Goal: Information Seeking & Learning: Find specific fact

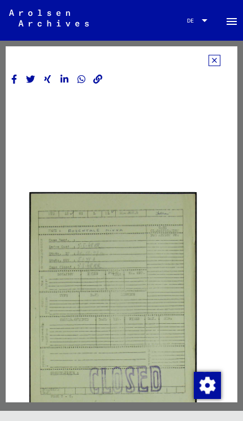
scroll to position [0, 8]
click at [218, 62] on icon at bounding box center [215, 60] width 12 height 11
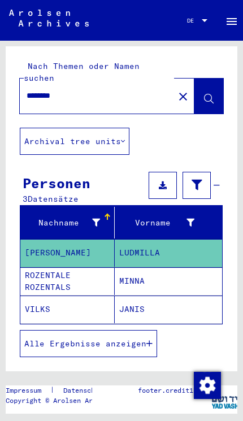
click at [185, 90] on mat-icon "close" at bounding box center [183, 97] width 14 height 14
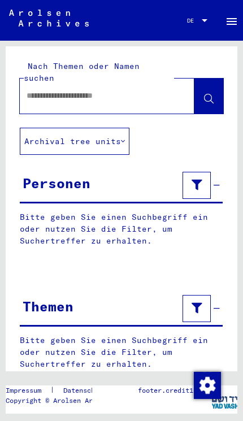
click at [150, 90] on input "text" at bounding box center [97, 96] width 141 height 12
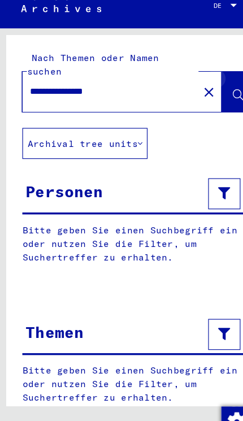
type input "**********"
click at [209, 94] on icon at bounding box center [209, 99] width 10 height 10
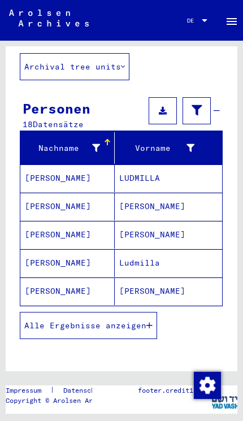
scroll to position [70, 0]
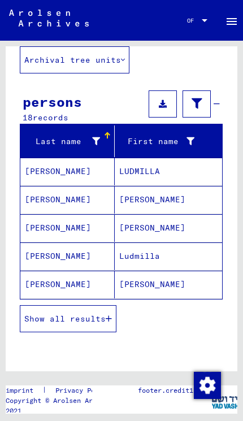
click at [100, 321] on font "Show all results" at bounding box center [64, 319] width 81 height 10
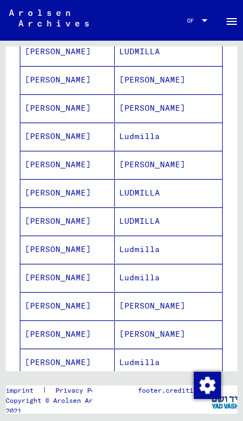
scroll to position [198, 0]
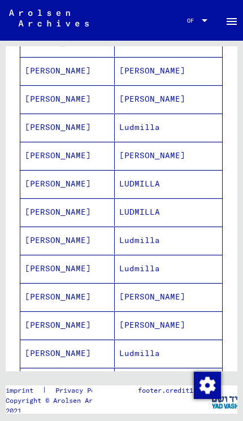
click at [152, 246] on font "Ludmilla" at bounding box center [139, 241] width 41 height 12
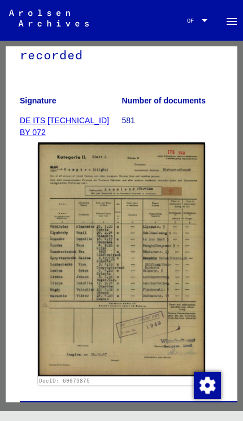
scroll to position [189, 0]
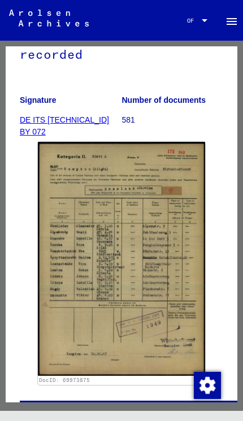
click at [183, 301] on img at bounding box center [121, 258] width 167 height 233
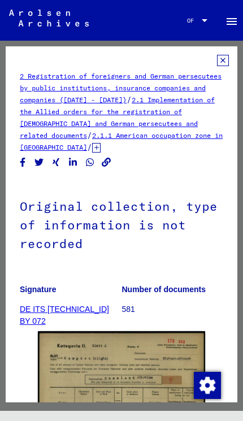
scroll to position [0, 0]
click at [222, 62] on icon at bounding box center [223, 60] width 12 height 11
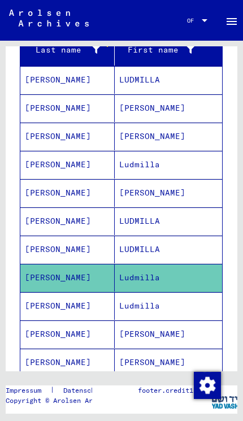
scroll to position [169, 0]
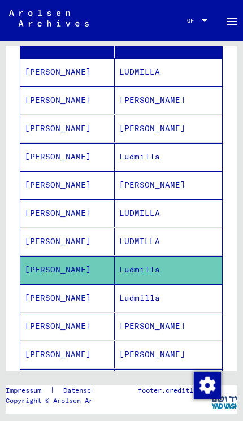
click at [160, 303] on mat-cell "Ludmilla" at bounding box center [168, 298] width 107 height 28
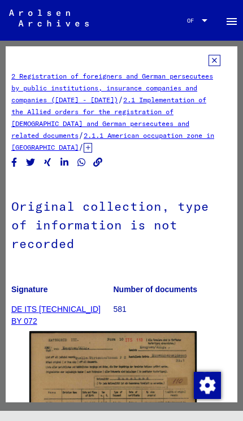
scroll to position [0, 8]
click at [215, 66] on icon at bounding box center [215, 60] width 12 height 11
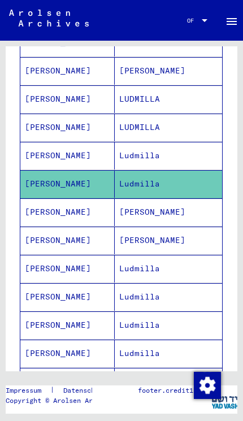
scroll to position [285, 0]
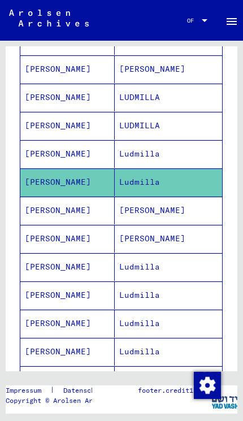
click at [151, 214] on font "[PERSON_NAME]" at bounding box center [152, 210] width 66 height 10
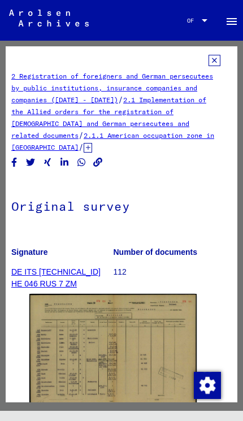
scroll to position [0, 8]
click at [215, 65] on icon at bounding box center [215, 60] width 12 height 11
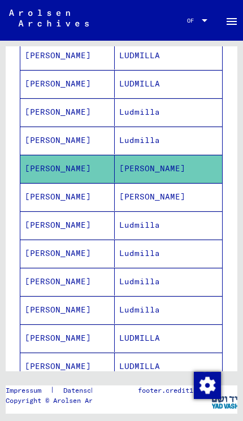
scroll to position [356, 0]
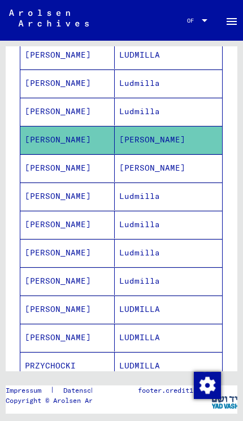
click at [153, 172] on font "[PERSON_NAME]" at bounding box center [152, 168] width 66 height 10
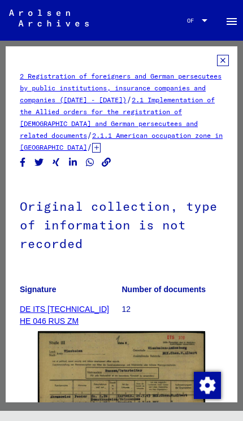
click at [223, 63] on icon at bounding box center [223, 60] width 12 height 11
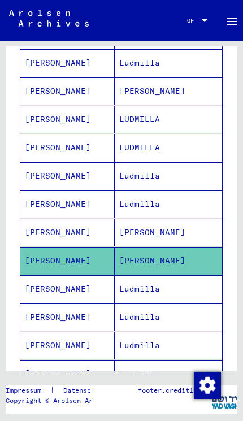
scroll to position [263, 0]
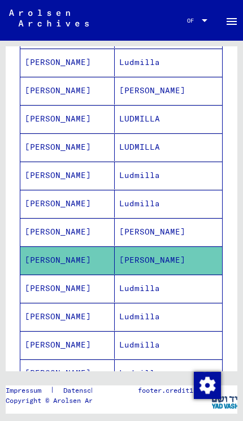
click at [159, 296] on mat-cell "Ludmilla" at bounding box center [168, 289] width 107 height 28
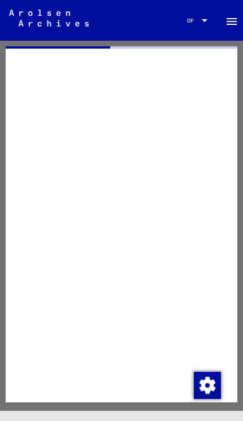
click at [161, 295] on div at bounding box center [122, 224] width 232 height 356
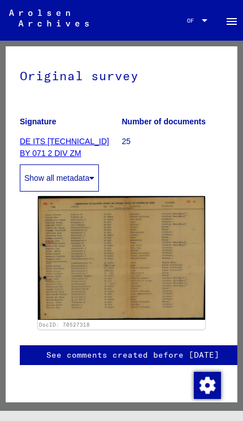
scroll to position [180, 0]
click at [187, 240] on img at bounding box center [121, 258] width 167 height 124
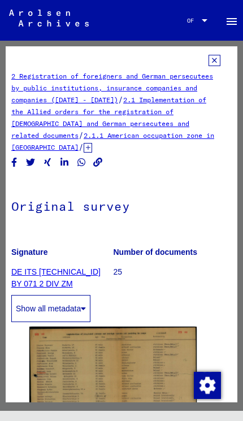
scroll to position [0, 8]
click at [219, 64] on icon at bounding box center [215, 60] width 12 height 11
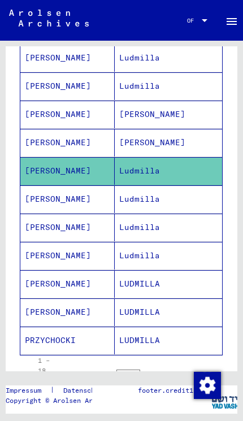
scroll to position [382, 0]
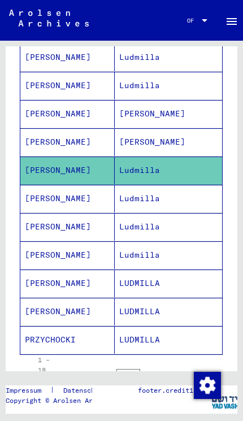
click at [158, 201] on font "Ludmilla" at bounding box center [139, 198] width 41 height 10
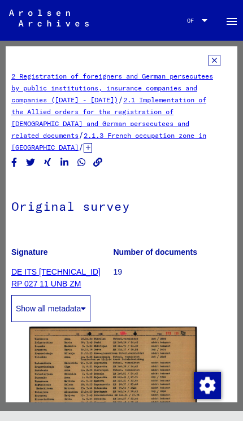
scroll to position [0, 8]
click at [213, 60] on icon at bounding box center [215, 60] width 12 height 11
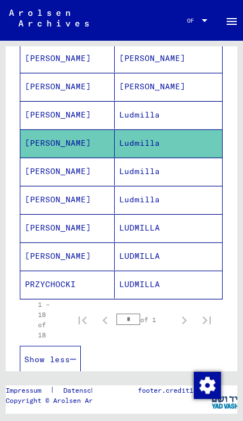
scroll to position [457, 0]
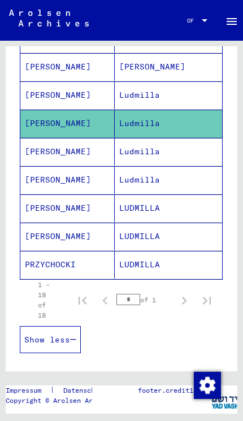
click at [160, 158] on mat-cell "Ludmilla" at bounding box center [168, 152] width 107 height 28
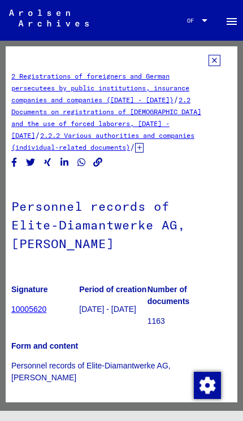
scroll to position [0, 8]
click at [215, 65] on icon at bounding box center [215, 60] width 12 height 11
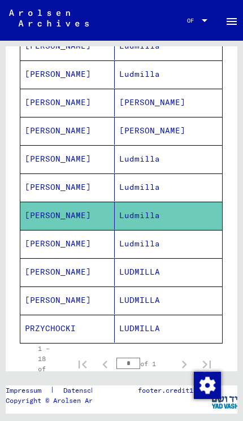
scroll to position [432, 0]
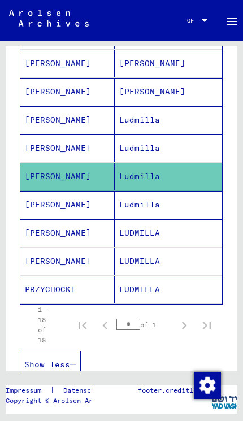
click at [165, 211] on mat-cell "Ludmilla" at bounding box center [168, 205] width 107 height 28
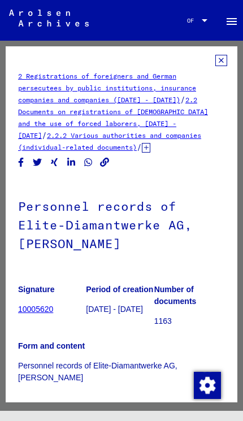
scroll to position [0, 2]
click at [219, 66] on icon at bounding box center [221, 60] width 12 height 11
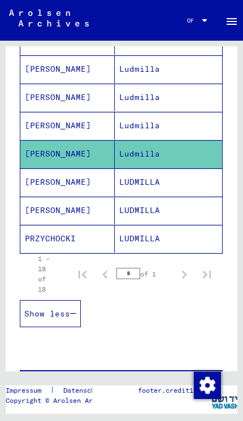
scroll to position [523, 0]
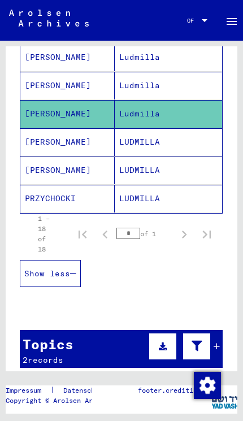
click at [155, 148] on font "LUDMILLA" at bounding box center [139, 142] width 41 height 12
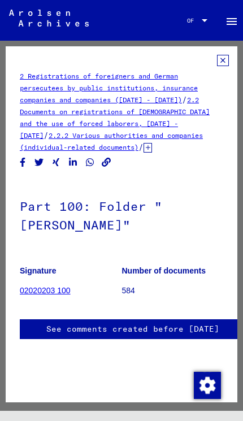
click at [222, 63] on icon at bounding box center [223, 60] width 12 height 11
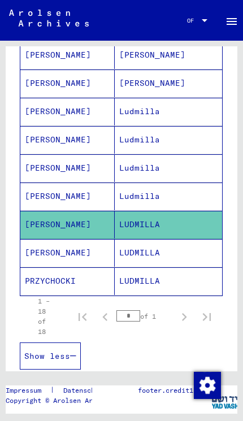
scroll to position [460, 0]
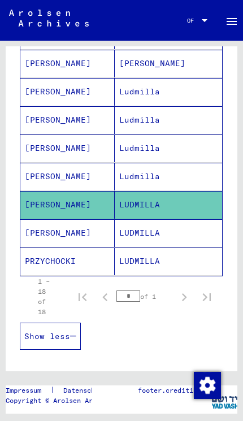
click at [165, 210] on mat-cell "LUDMILLA" at bounding box center [168, 205] width 107 height 28
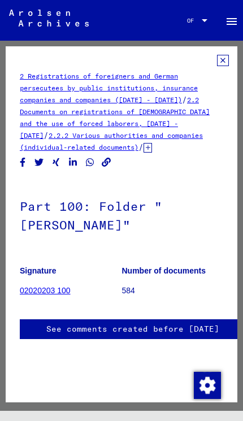
scroll to position [0, 0]
click at [60, 295] on link "02020203 100" at bounding box center [45, 290] width 51 height 9
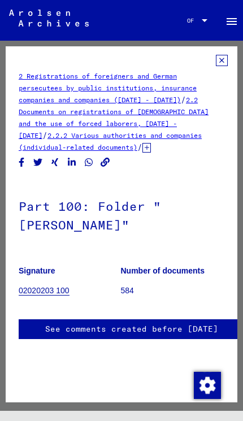
scroll to position [0, 1]
click at [221, 66] on icon at bounding box center [222, 60] width 12 height 11
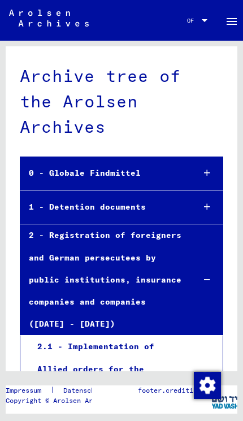
scroll to position [0, 0]
click at [228, 31] on button "menu" at bounding box center [231, 20] width 23 height 23
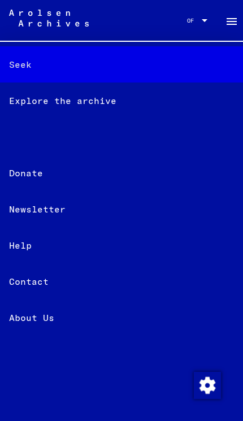
click at [51, 72] on div "Seek" at bounding box center [121, 64] width 243 height 36
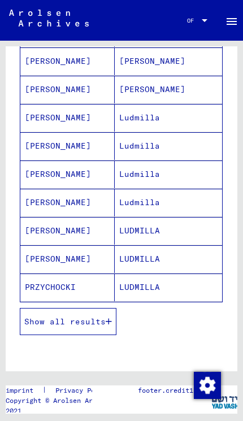
scroll to position [465, 0]
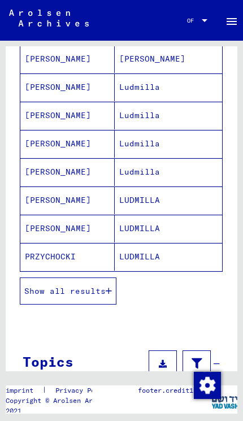
click at [157, 204] on font "LUDMILLA" at bounding box center [139, 200] width 41 height 10
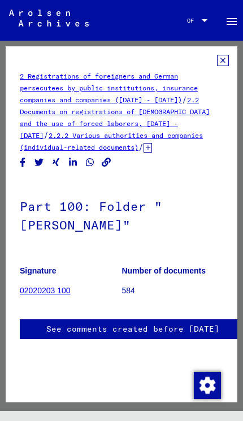
click at [227, 65] on icon at bounding box center [223, 60] width 12 height 11
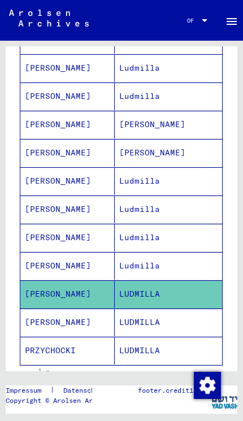
scroll to position [401, 0]
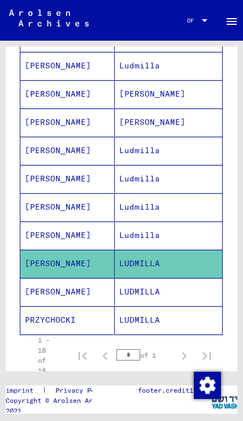
click at [164, 295] on mat-cell "LUDMILLA" at bounding box center [168, 292] width 107 height 28
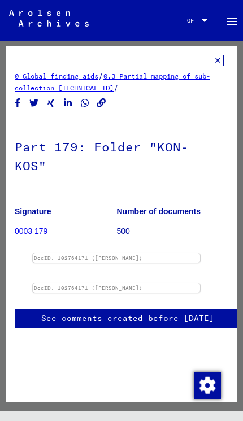
scroll to position [97, 3]
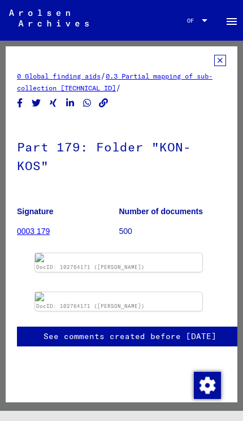
click at [181, 259] on img at bounding box center [118, 257] width 167 height 9
